Goal: Task Accomplishment & Management: Complete application form

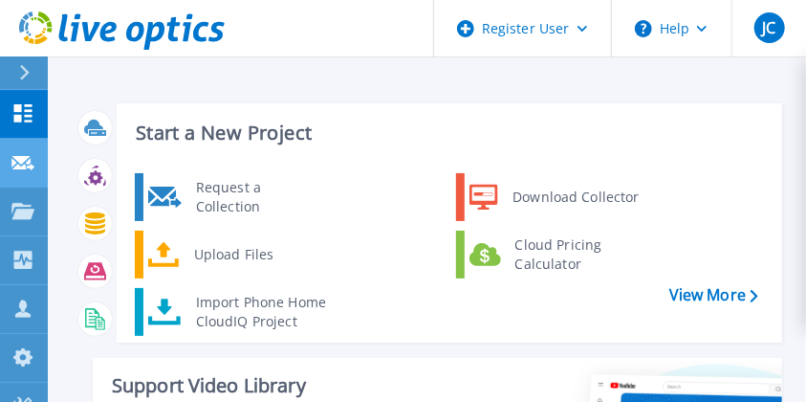
click at [19, 165] on icon at bounding box center [22, 163] width 23 height 14
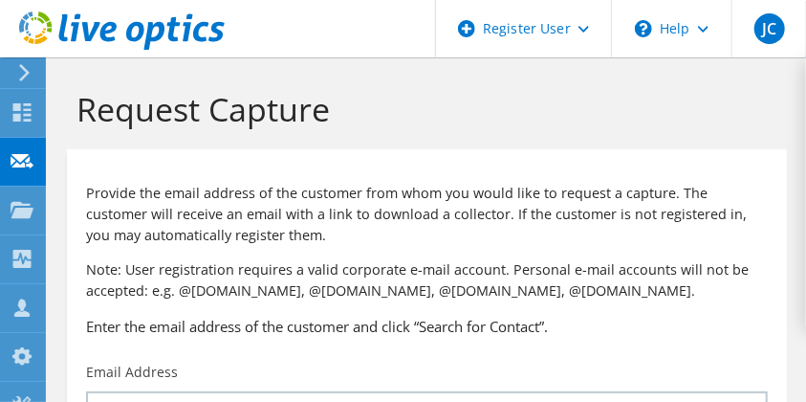
scroll to position [156, 0]
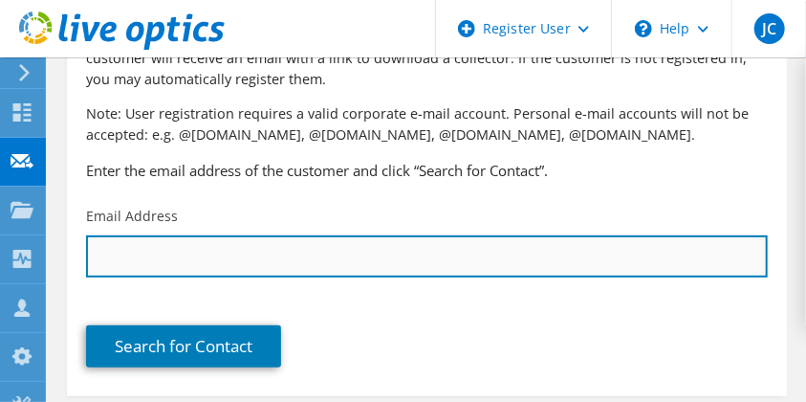
click at [215, 261] on input "text" at bounding box center [427, 256] width 682 height 42
paste input "[PERSON_NAME][EMAIL_ADDRESS][PERSON_NAME][DOMAIN_NAME]"
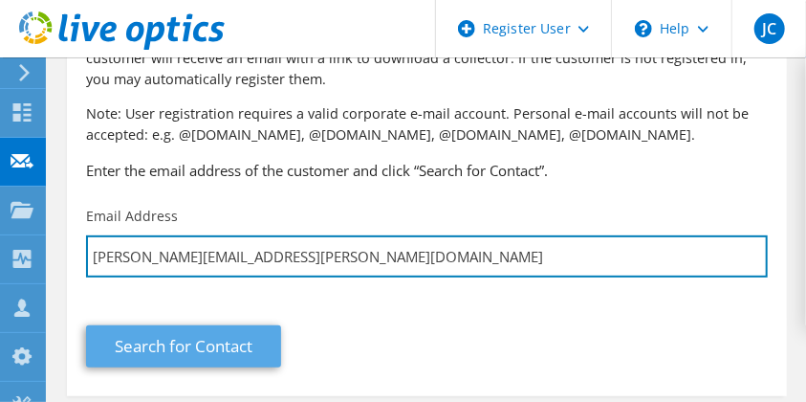
type input "[PERSON_NAME][EMAIL_ADDRESS][PERSON_NAME][DOMAIN_NAME]"
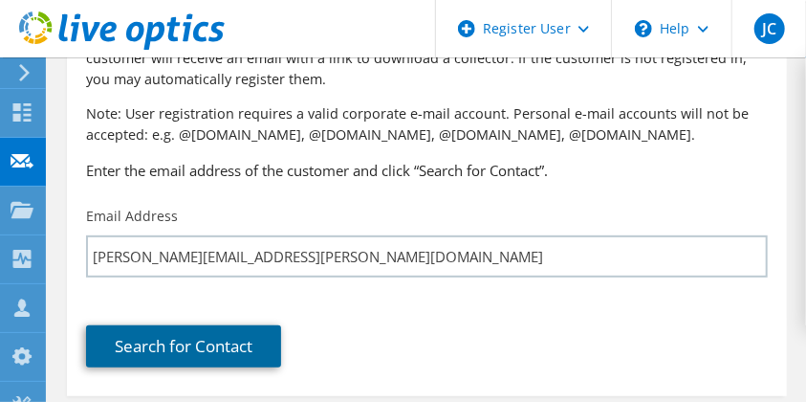
click at [209, 327] on link "Search for Contact" at bounding box center [183, 346] width 195 height 42
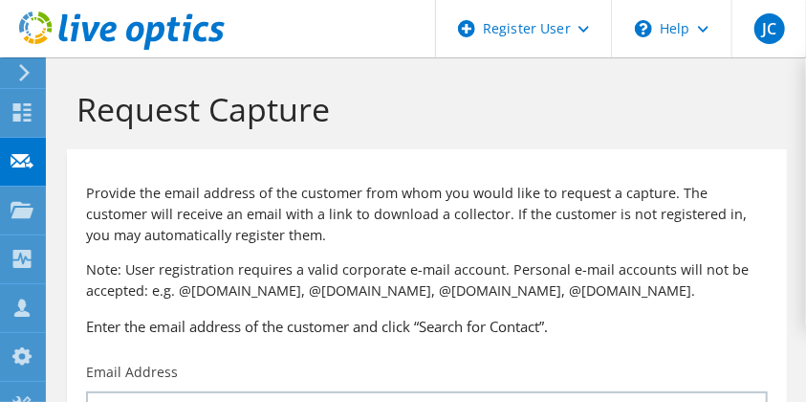
type input "WETASKIWIN REGIONAL PUBLIC SCH"
type input "Cindy"
type input "Foss"
type input "Canada"
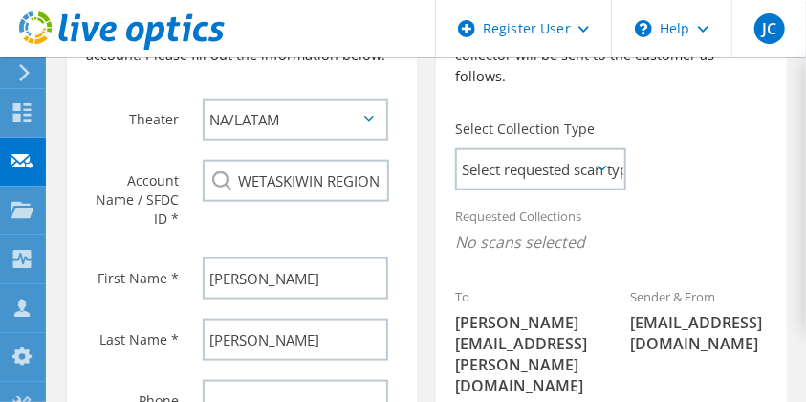
scroll to position [616, 0]
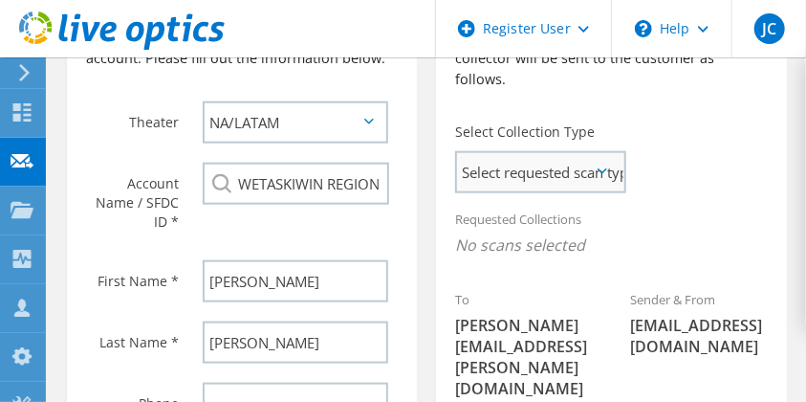
click at [601, 156] on span "Select requested scan types" at bounding box center [540, 172] width 166 height 38
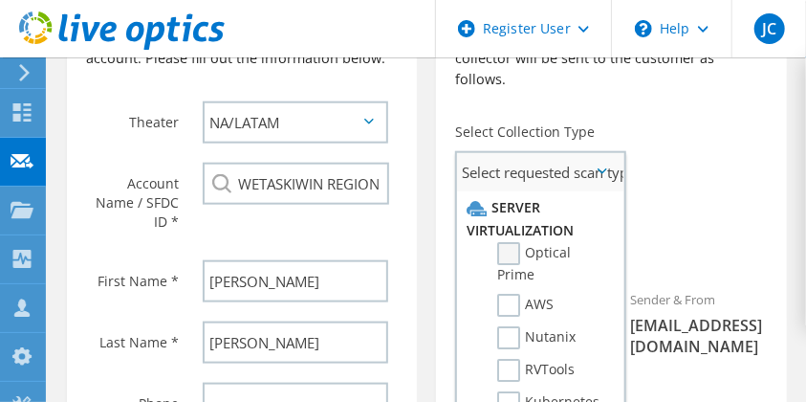
click at [514, 242] on label "Optical Prime" at bounding box center [550, 263] width 107 height 42
click at [0, 0] on input "Optical Prime" at bounding box center [0, 0] width 0 height 0
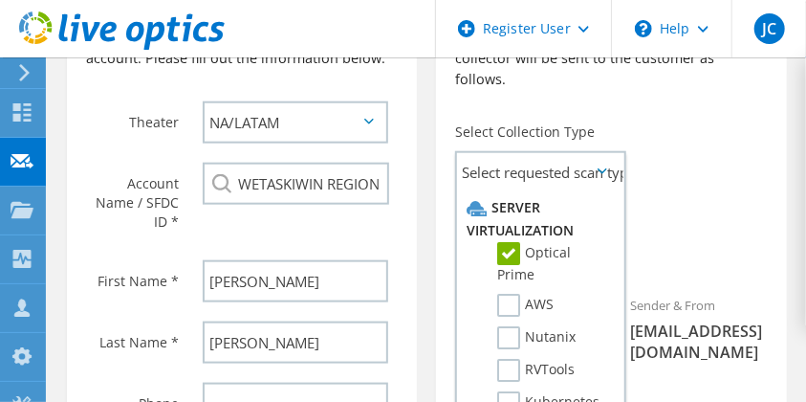
scroll to position [878, 0]
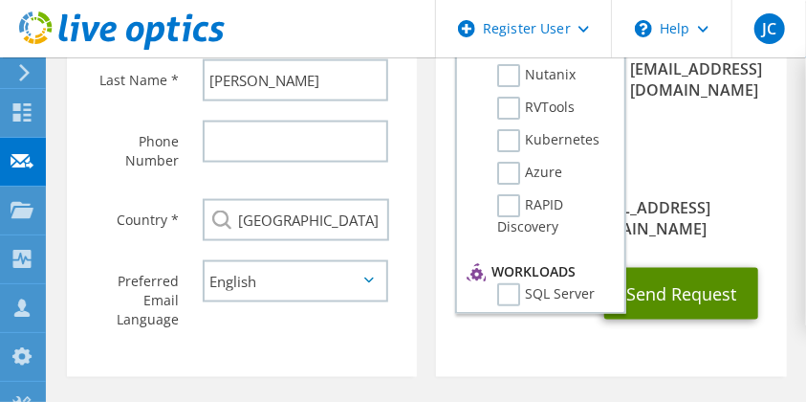
click at [709, 268] on button "Send Request" at bounding box center [681, 294] width 154 height 52
